Goal: Transaction & Acquisition: Obtain resource

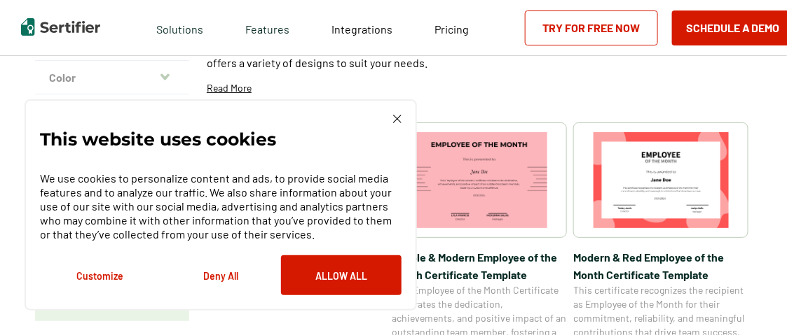
scroll to position [94, 0]
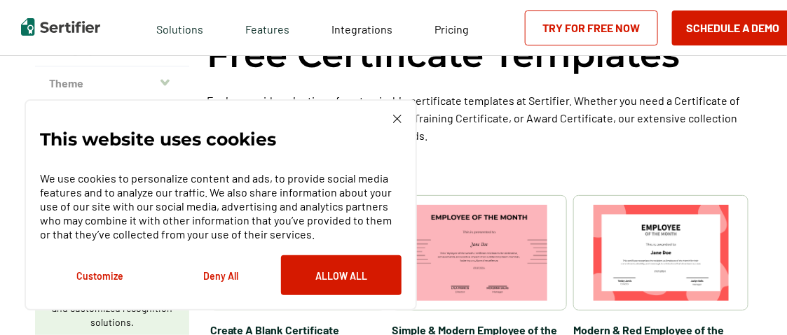
click at [102, 277] on button "Customize" at bounding box center [100, 276] width 120 height 40
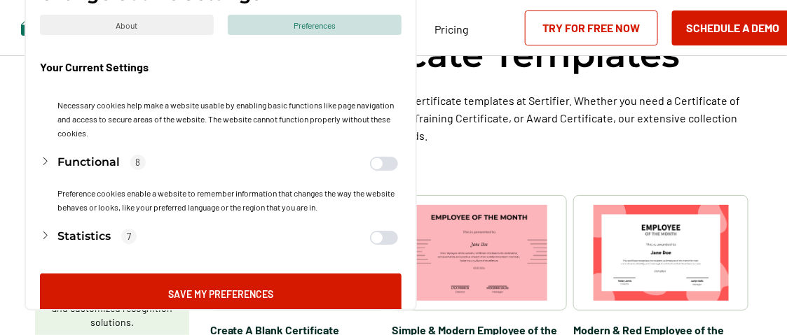
scroll to position [0, 0]
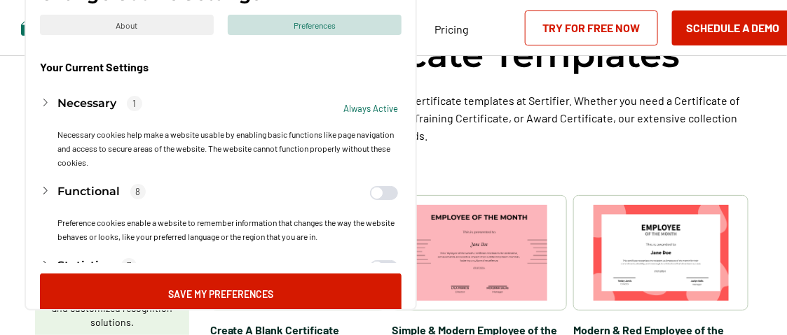
click at [136, 107] on p "1" at bounding box center [134, 103] width 15 height 15
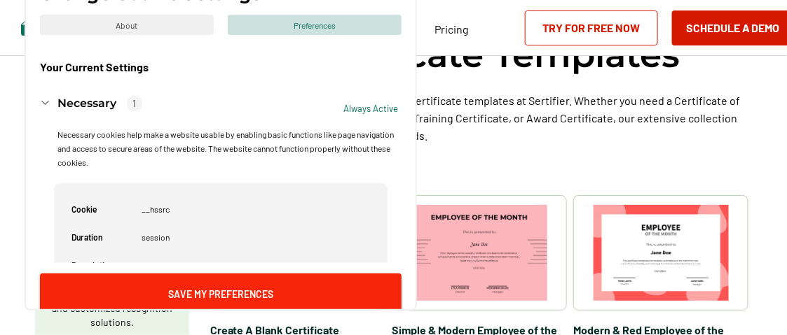
click at [214, 300] on button "Save My Preferences" at bounding box center [220, 294] width 361 height 40
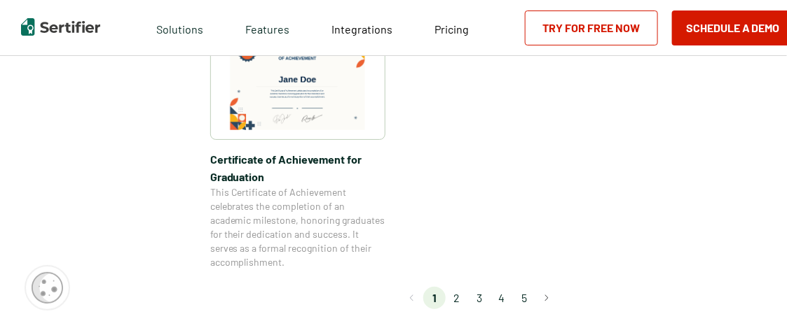
scroll to position [1334, 0]
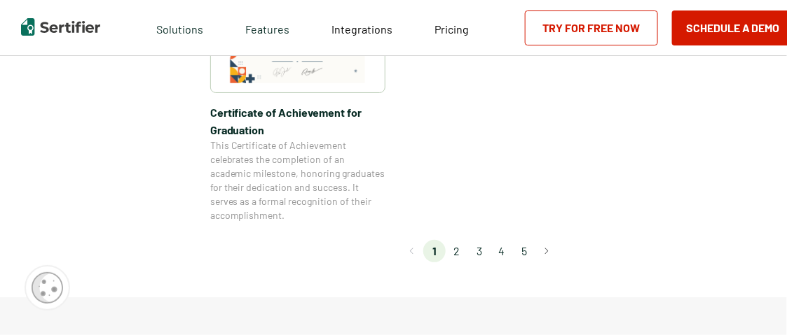
click at [459, 253] on li "2" at bounding box center [456, 251] width 22 height 22
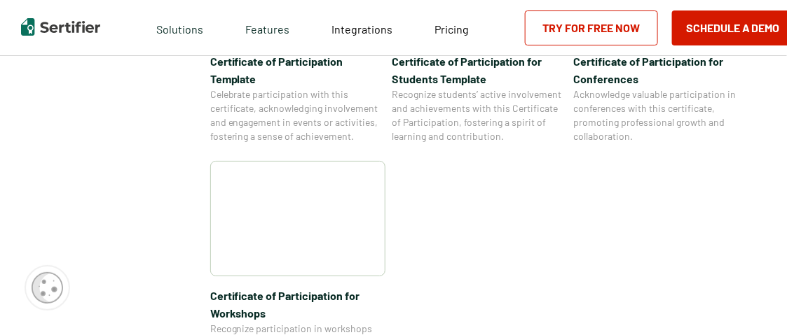
scroll to position [1229, 0]
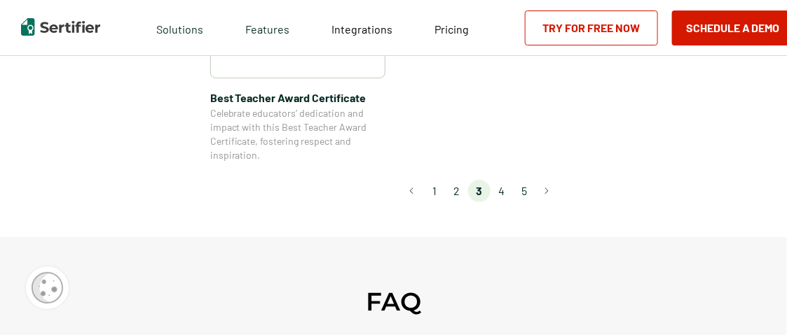
scroll to position [1259, 0]
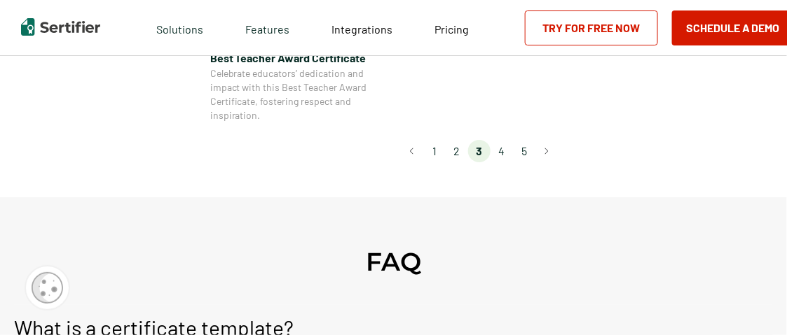
click at [504, 153] on li "4" at bounding box center [501, 151] width 22 height 22
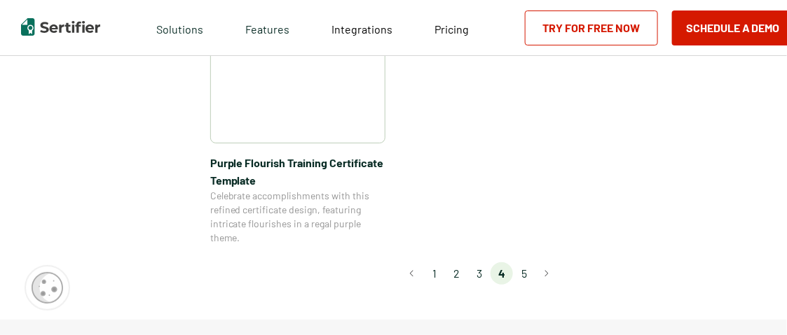
scroll to position [1324, 0]
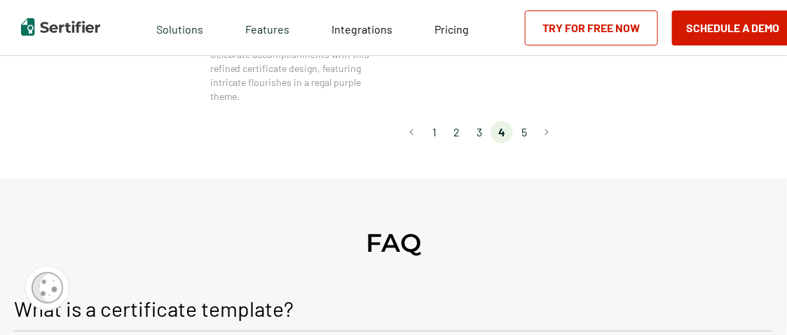
click at [525, 133] on li "5" at bounding box center [524, 132] width 22 height 22
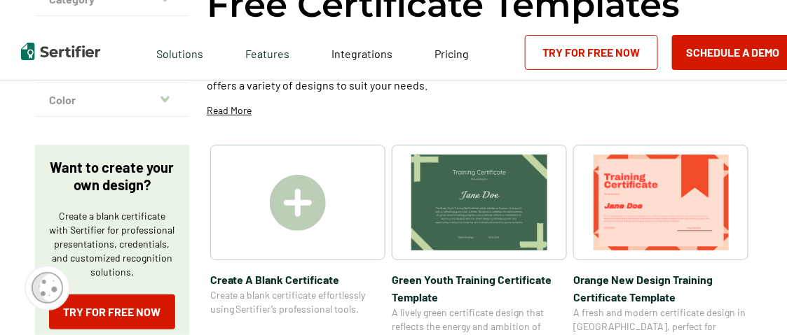
scroll to position [0, 0]
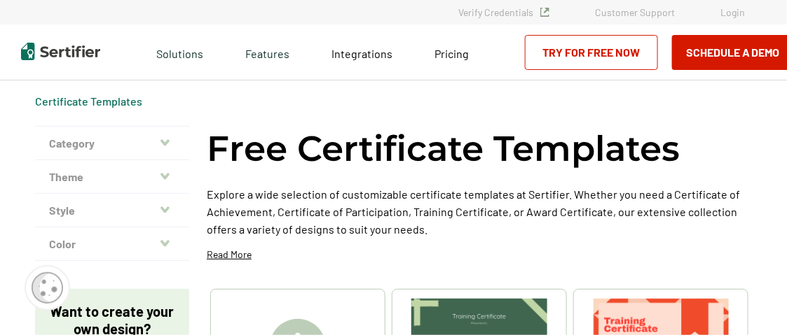
click at [166, 143] on icon "button" at bounding box center [164, 142] width 9 height 6
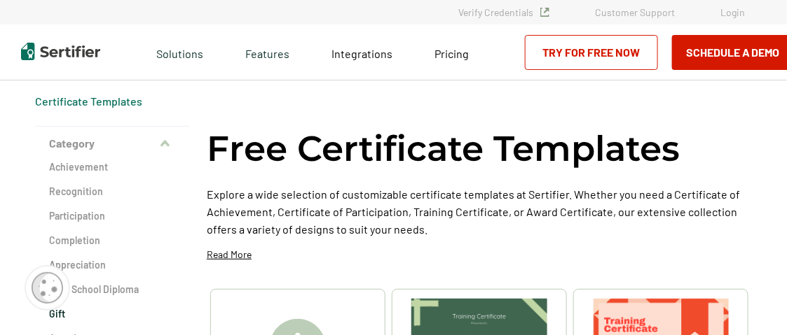
click at [61, 316] on h2 "Gift" at bounding box center [112, 314] width 126 height 14
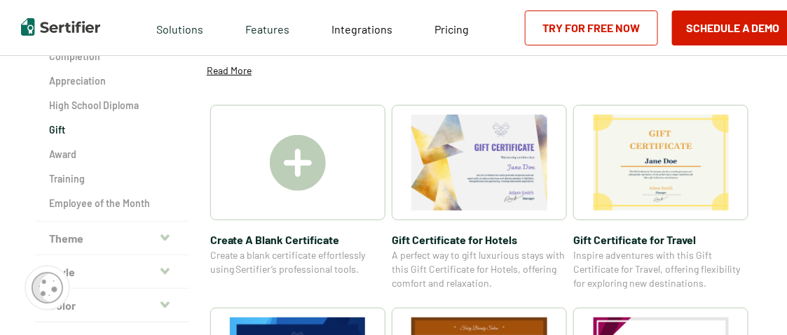
scroll to position [305, 0]
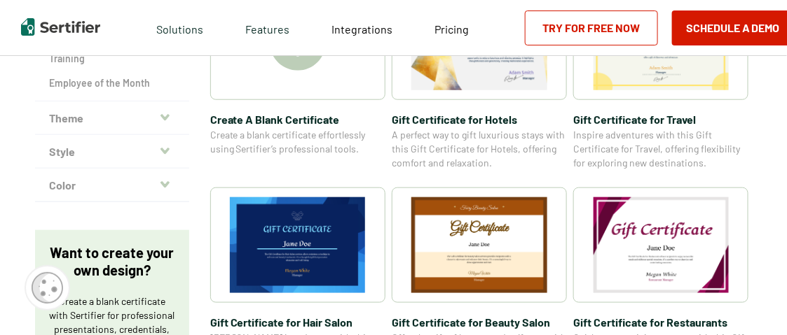
click at [674, 256] on img at bounding box center [661, 246] width 136 height 96
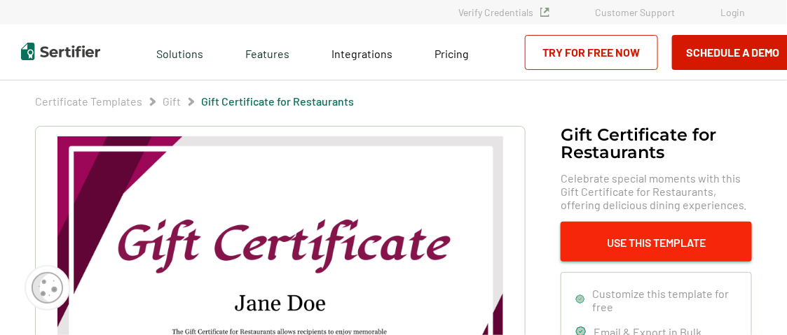
click at [664, 242] on button "Use This Template" at bounding box center [655, 242] width 191 height 40
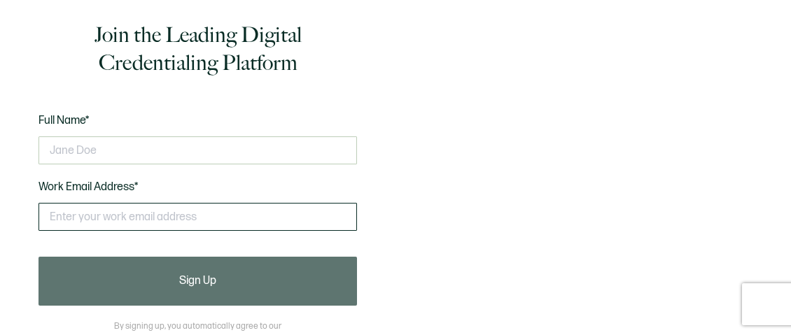
click at [116, 227] on input "text" at bounding box center [198, 217] width 319 height 28
type input "[EMAIL_ADDRESS][DOMAIN_NAME]"
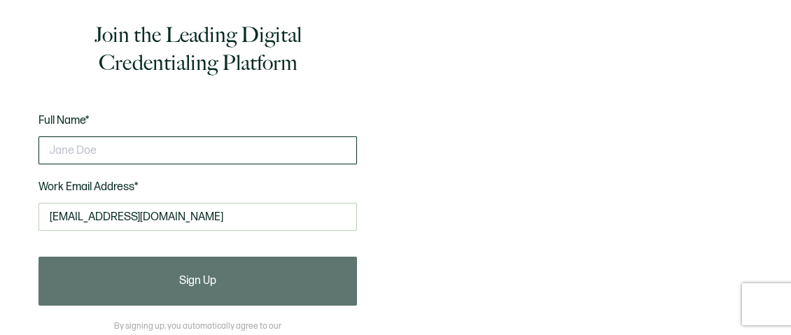
click at [109, 154] on input "text" at bounding box center [198, 151] width 319 height 28
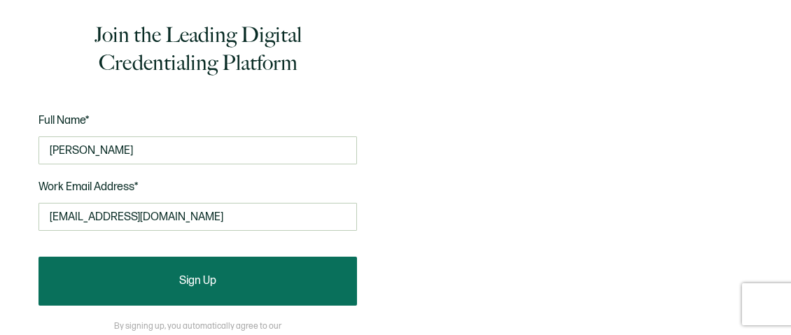
type input "[PERSON_NAME]"
click at [211, 305] on button "Sign Up" at bounding box center [198, 281] width 319 height 49
